Goal: Information Seeking & Learning: Compare options

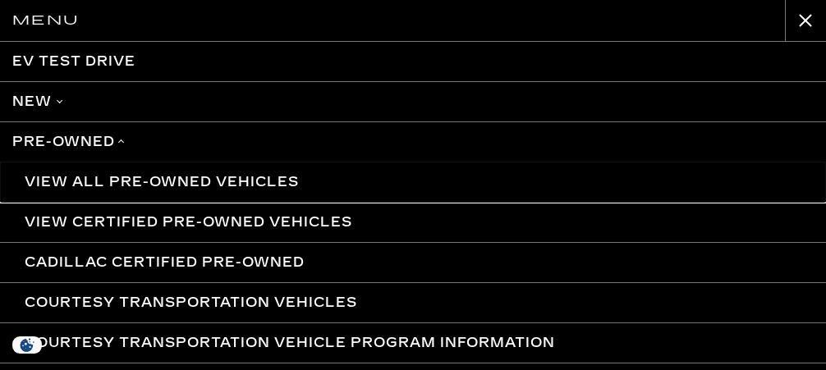
scroll to position [9, 0]
click at [91, 182] on link "View All Pre-Owned Vehicles" at bounding box center [413, 182] width 826 height 40
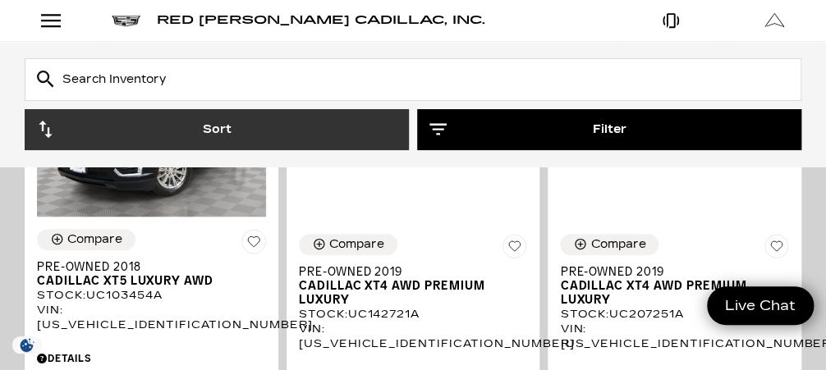
click at [503, 141] on button "Filter" at bounding box center [609, 129] width 384 height 41
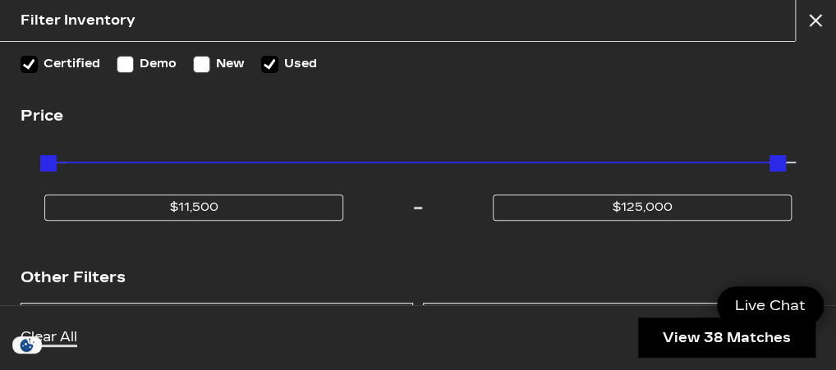
scroll to position [131, 0]
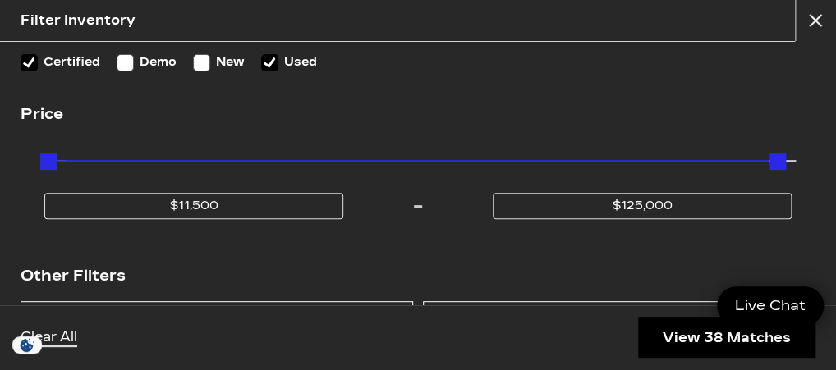
click at [131, 65] on input "Demo" at bounding box center [125, 62] width 17 height 17
checkbox input "true"
type input "$134,955"
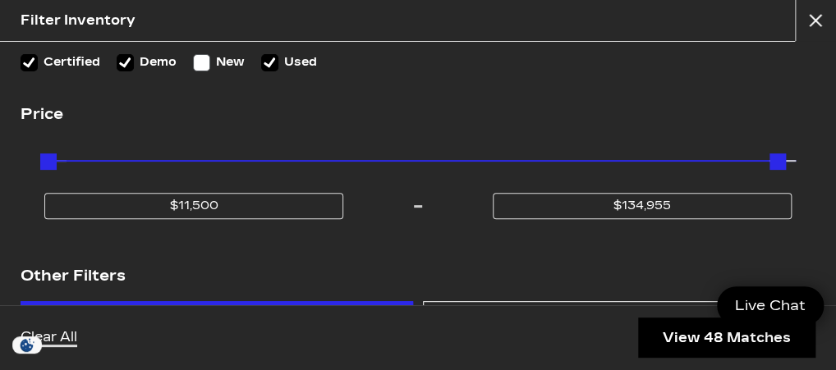
scroll to position [329, 0]
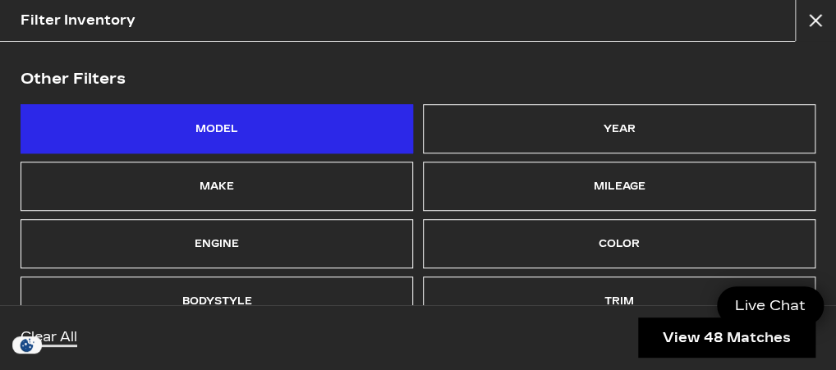
click at [195, 129] on div "Model" at bounding box center [216, 128] width 43 height 23
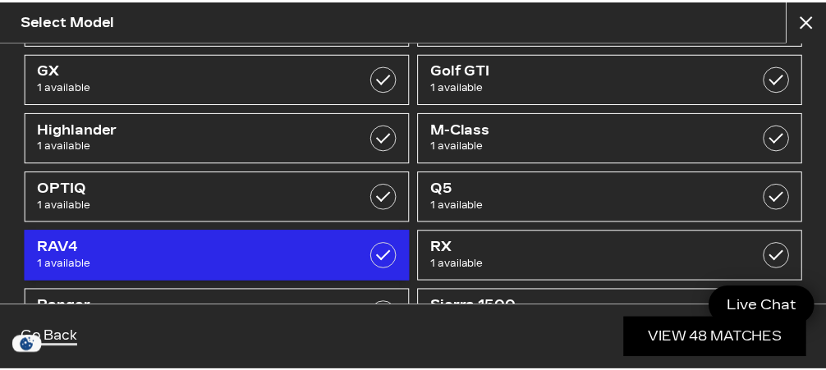
scroll to position [394, 0]
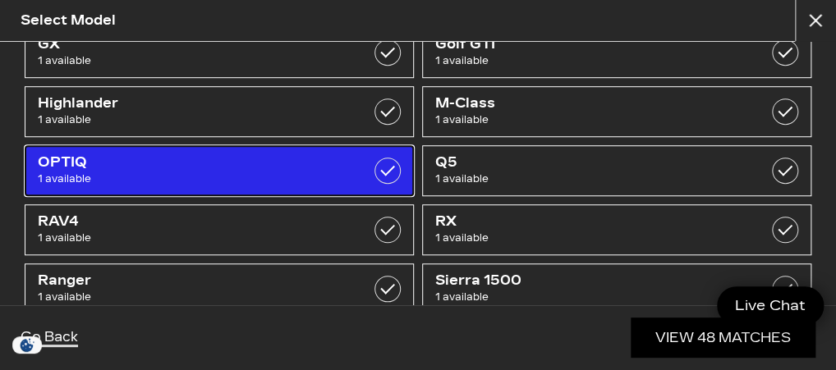
click at [79, 164] on span "OPTIQ" at bounding box center [192, 162] width 309 height 16
checkbox input "true"
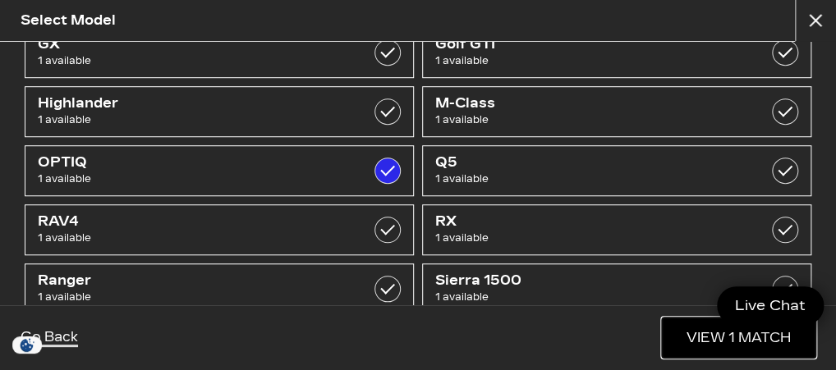
click at [746, 342] on link "View 1 Match" at bounding box center [739, 338] width 154 height 40
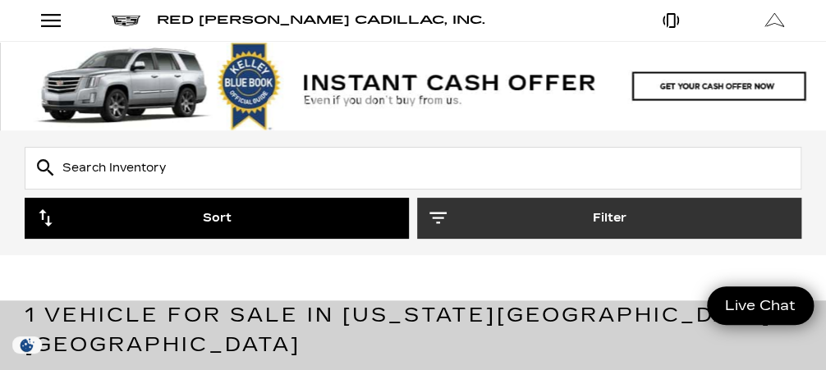
click at [201, 215] on button "Sort" at bounding box center [217, 218] width 384 height 41
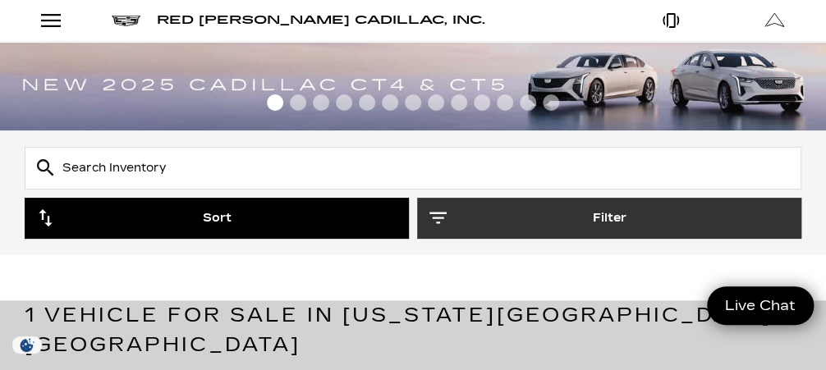
click at [213, 219] on button "Sort" at bounding box center [217, 218] width 384 height 41
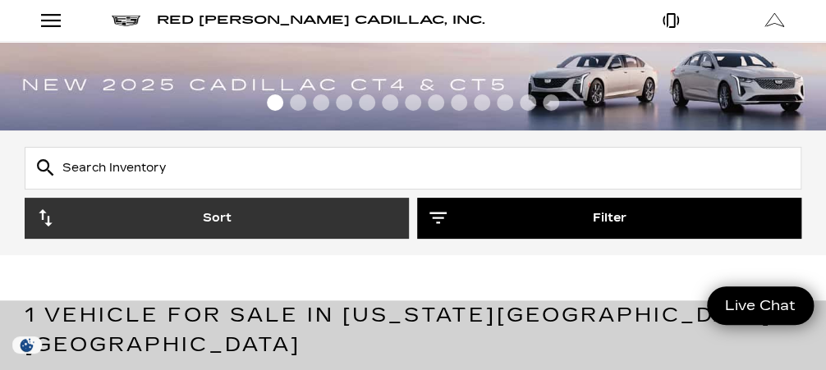
click at [613, 220] on button "Filter" at bounding box center [609, 218] width 384 height 41
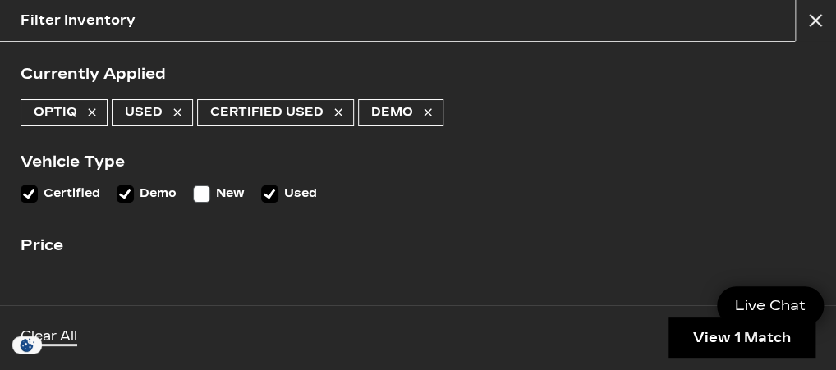
click at [127, 197] on icon at bounding box center [125, 193] width 15 height 15
click at [127, 197] on input "Demo" at bounding box center [125, 194] width 17 height 17
click at [200, 195] on input "New" at bounding box center [201, 194] width 17 height 17
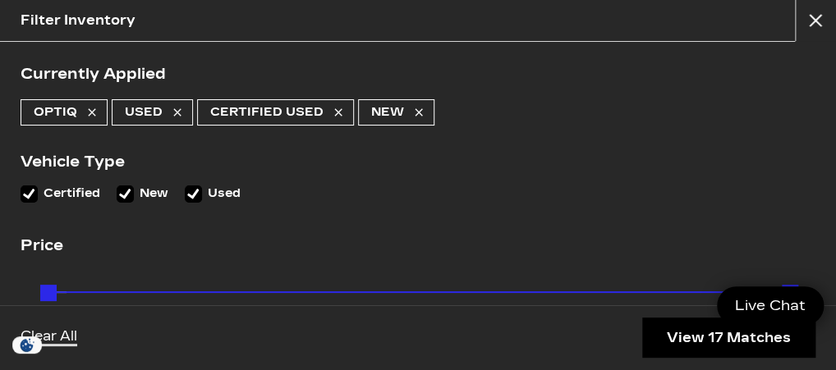
checkbox input "true"
click at [194, 191] on icon at bounding box center [193, 193] width 15 height 15
click at [194, 191] on input "Used" at bounding box center [193, 194] width 17 height 17
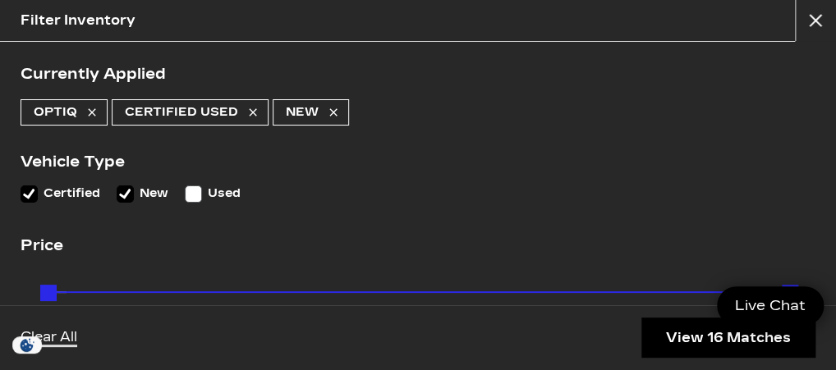
click at [194, 191] on input "Used" at bounding box center [193, 194] width 17 height 17
checkbox input "true"
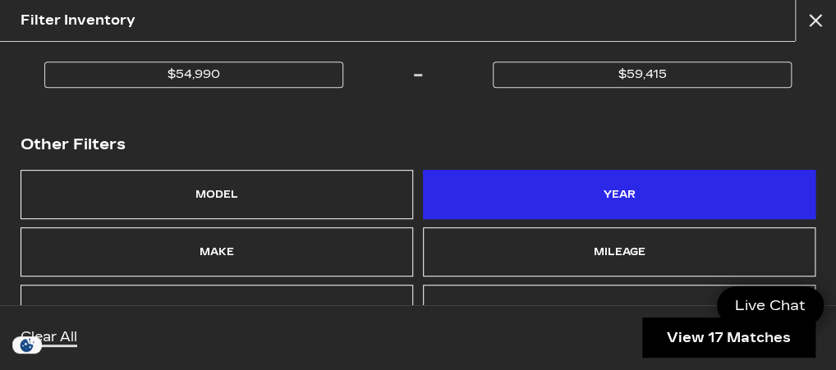
scroll to position [329, 0]
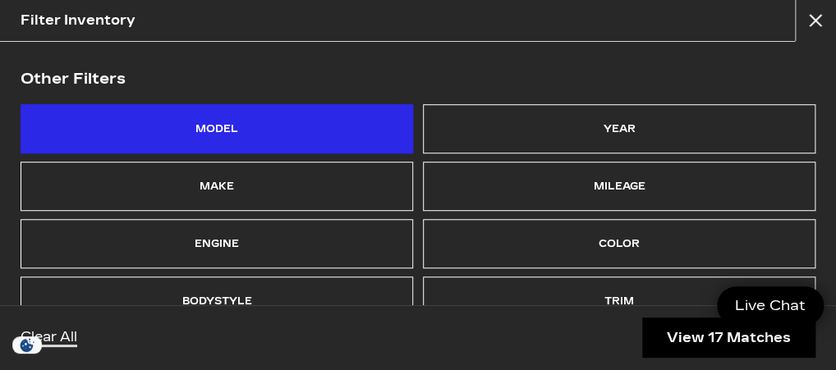
click at [251, 130] on div "Model" at bounding box center [217, 128] width 393 height 49
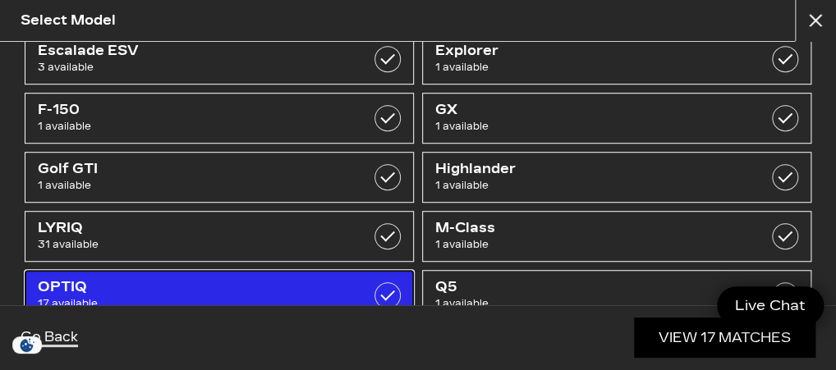
click at [214, 292] on span "OPTIQ" at bounding box center [192, 287] width 309 height 16
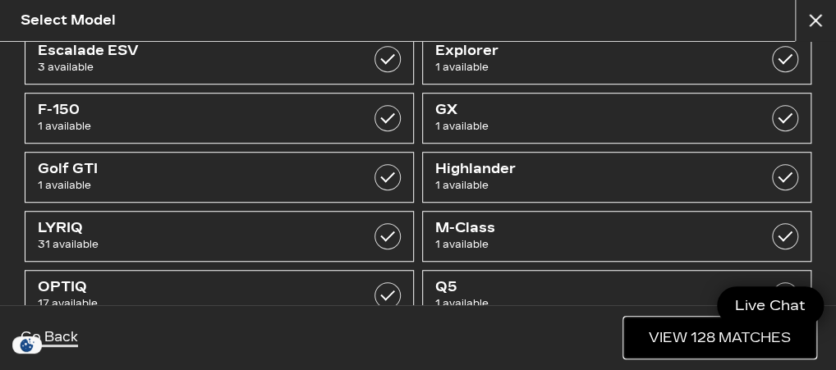
click at [733, 331] on link "View 128 Matches" at bounding box center [719, 338] width 191 height 40
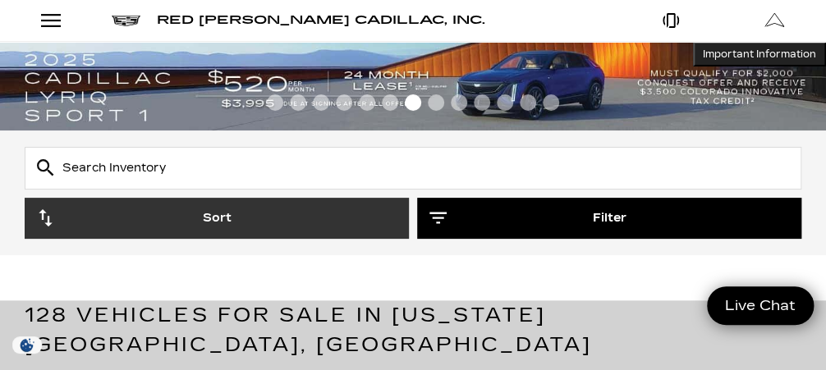
click at [625, 214] on button "Filter" at bounding box center [609, 218] width 384 height 41
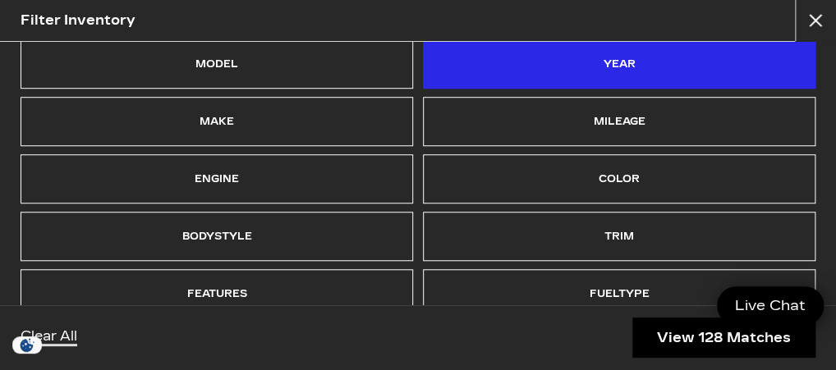
scroll to position [394, 0]
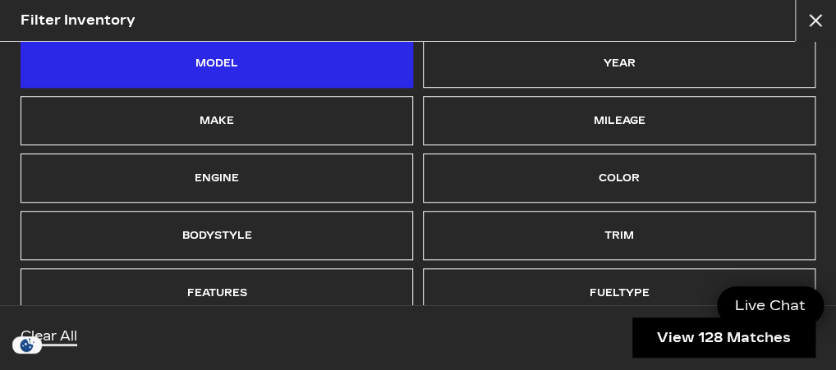
click at [263, 72] on div "Model" at bounding box center [217, 63] width 393 height 49
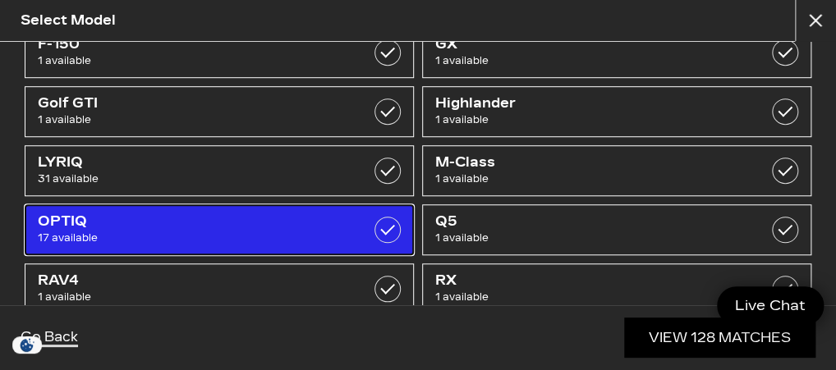
click at [176, 224] on span "OPTIQ" at bounding box center [192, 222] width 309 height 16
checkbox input "true"
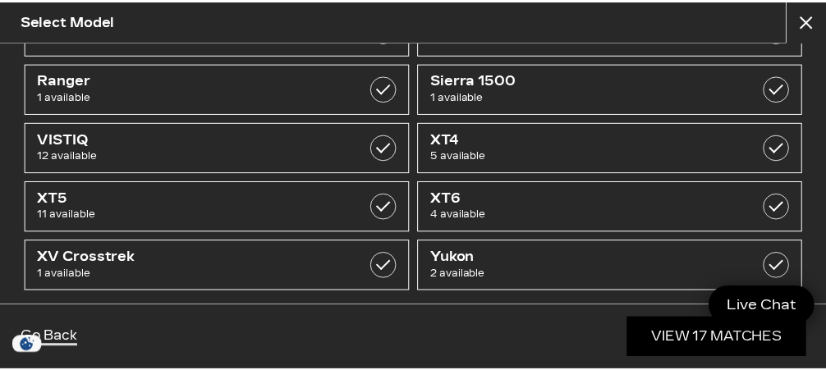
scroll to position [657, 0]
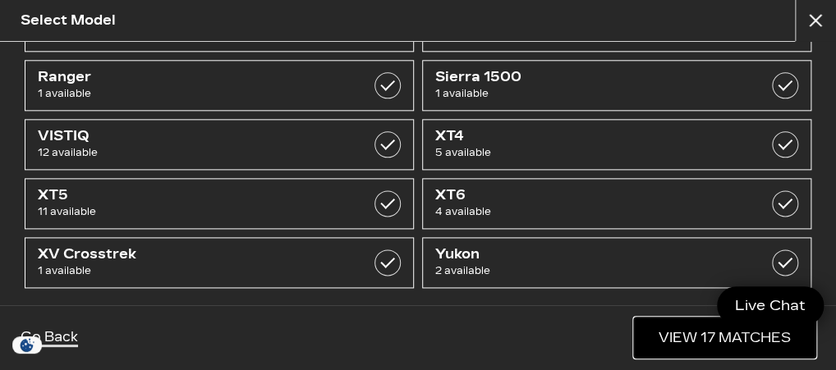
click at [654, 337] on link "View 17 Matches" at bounding box center [725, 338] width 182 height 40
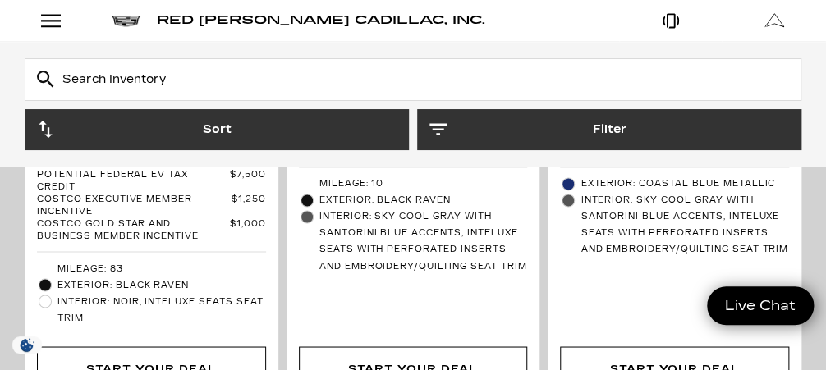
scroll to position [723, 0]
